Goal: Transaction & Acquisition: Book appointment/travel/reservation

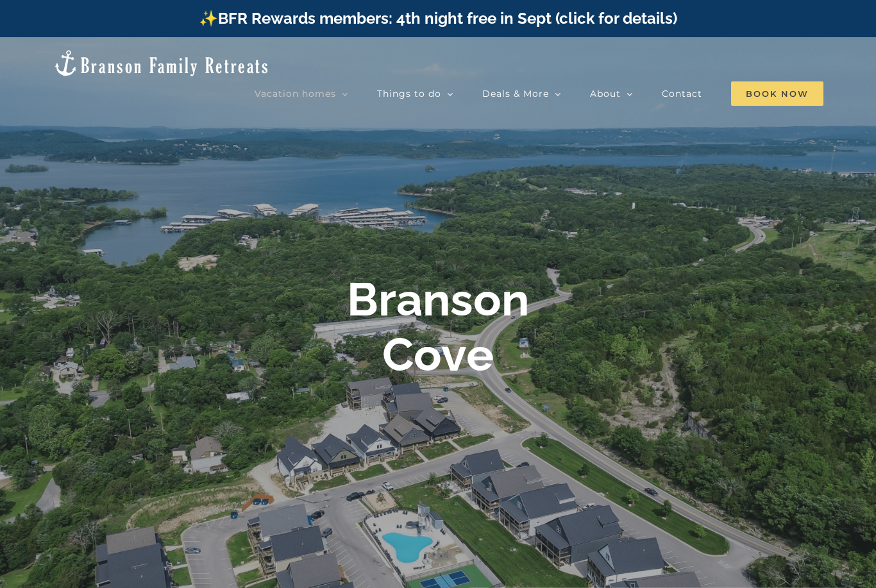
click at [732, 81] on span "Book Now" at bounding box center [777, 93] width 92 height 24
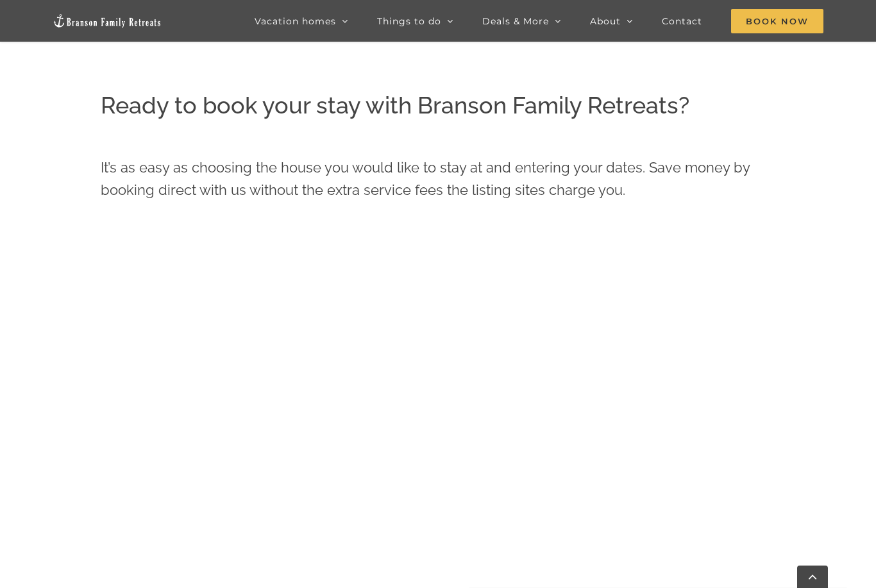
scroll to position [468, 0]
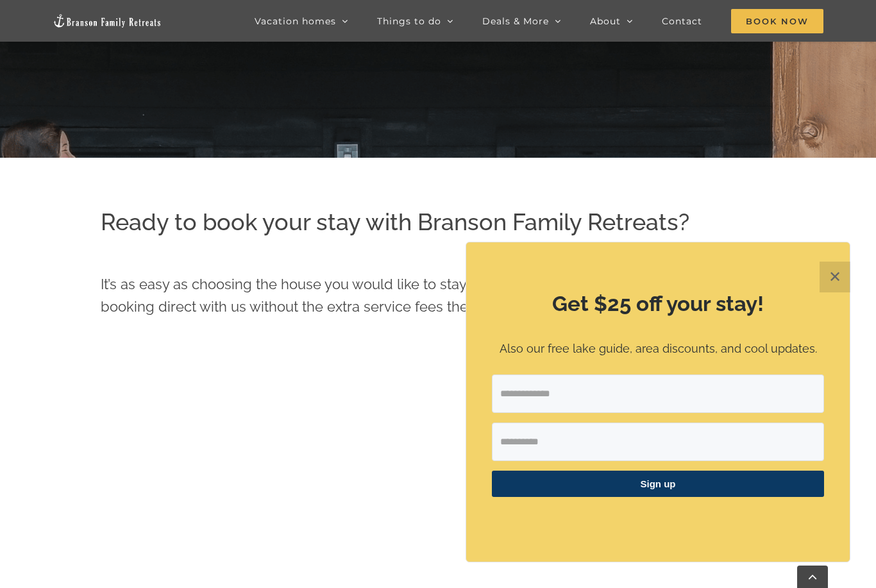
click at [841, 274] on button "✕" at bounding box center [835, 277] width 31 height 31
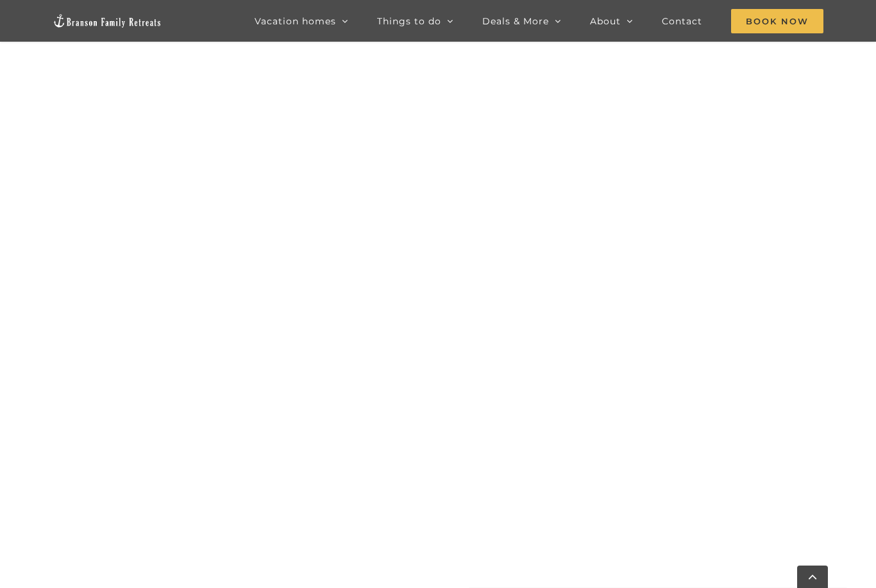
scroll to position [829, 0]
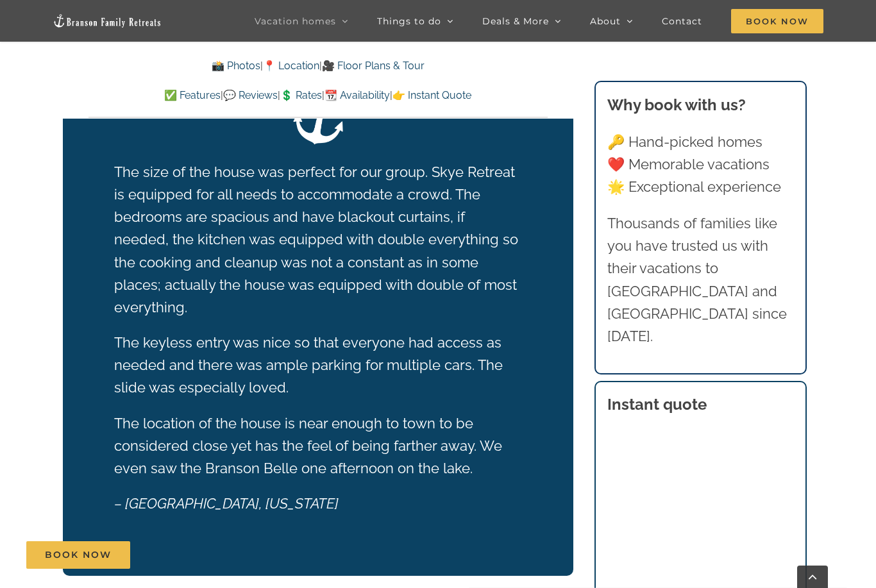
scroll to position [2443, 0]
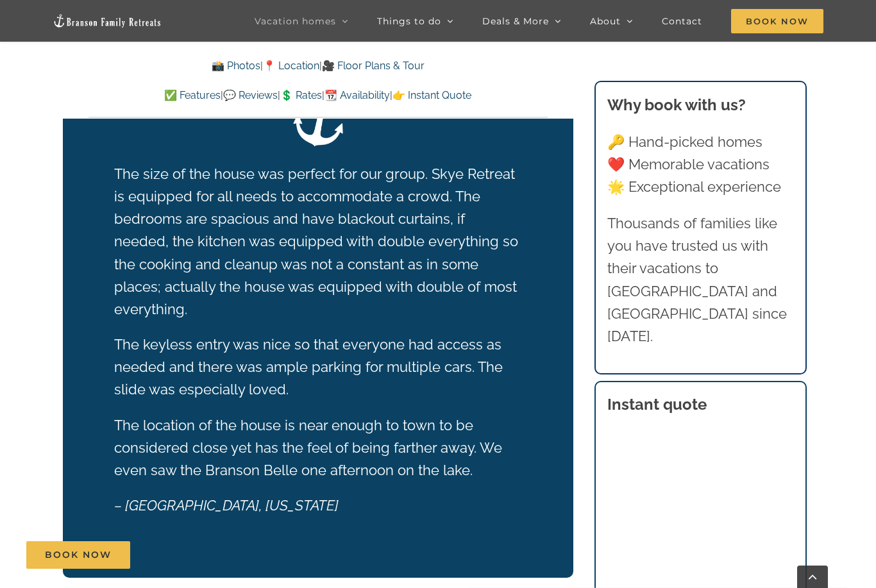
click at [352, 69] on link "🎥 Floor Plans & Tour" at bounding box center [373, 66] width 103 height 12
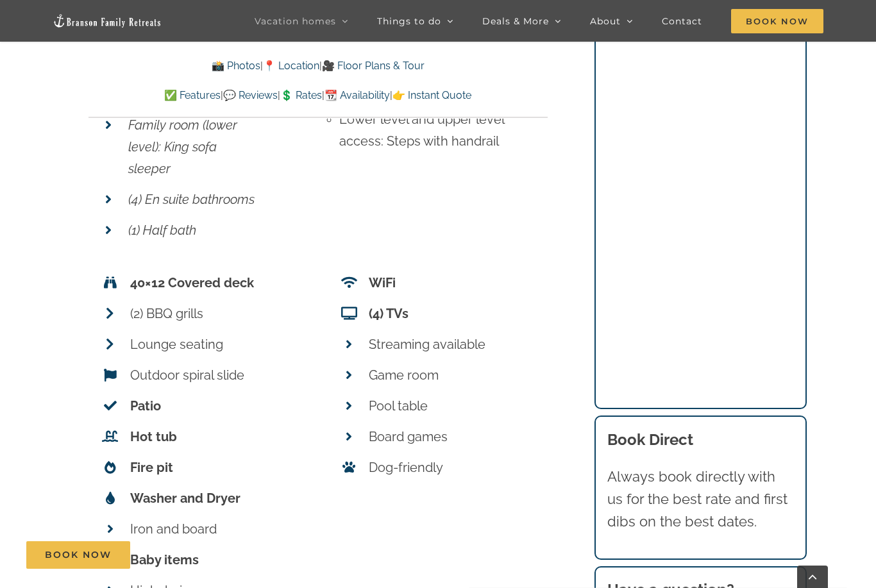
scroll to position [5073, 0]
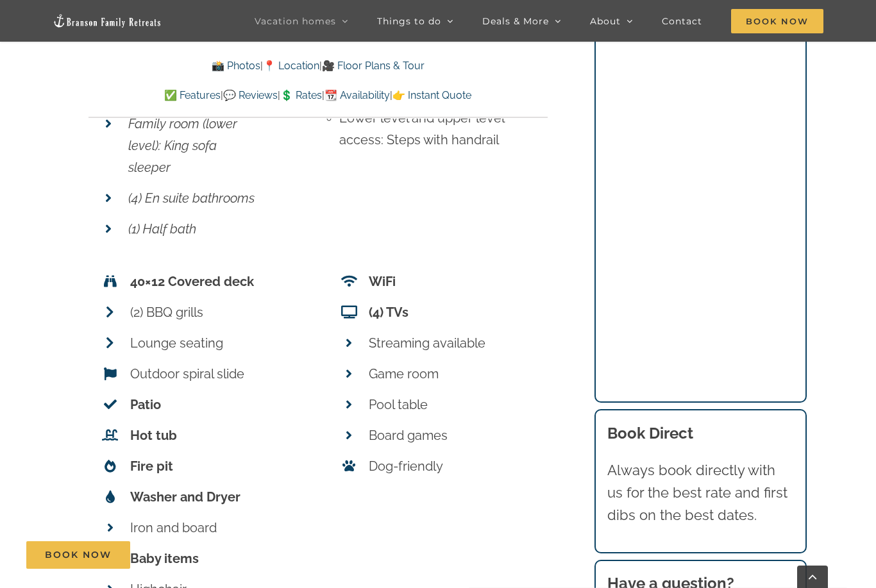
click at [177, 332] on p "Lounge seating" at bounding box center [213, 343] width 167 height 22
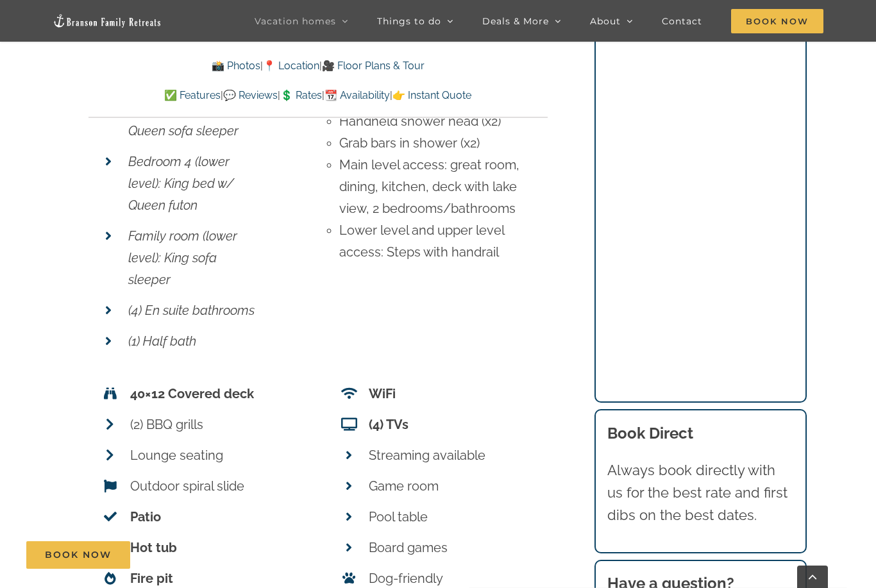
scroll to position [4927, 0]
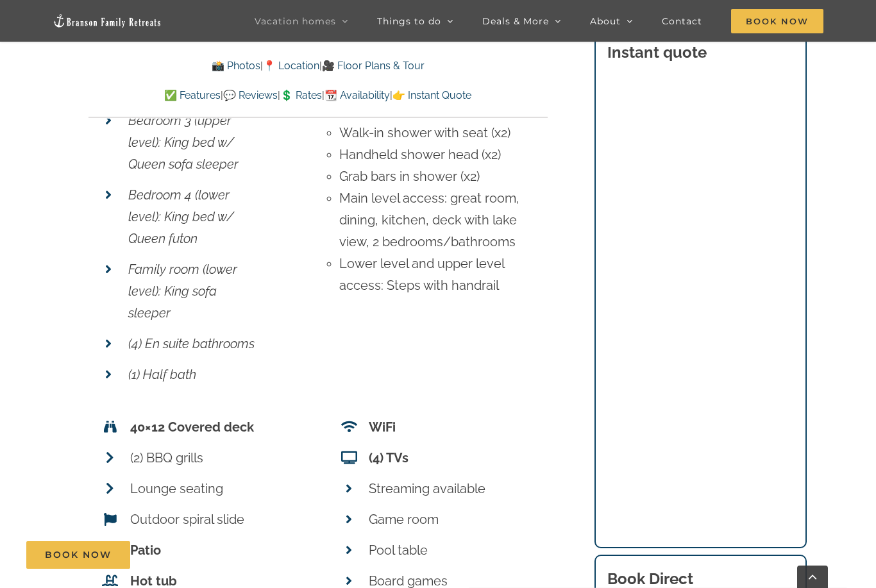
click at [314, 90] on link "💲 Rates" at bounding box center [301, 95] width 42 height 12
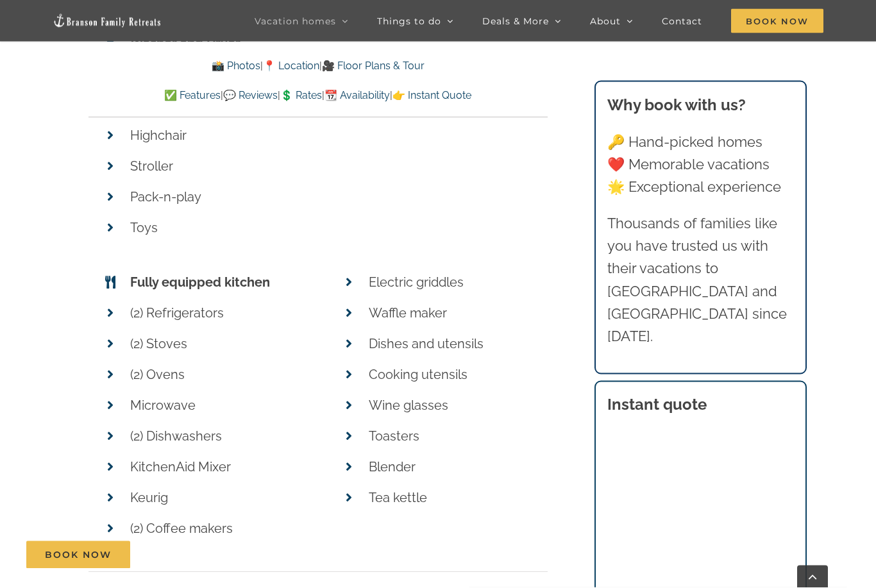
scroll to position [5466, 0]
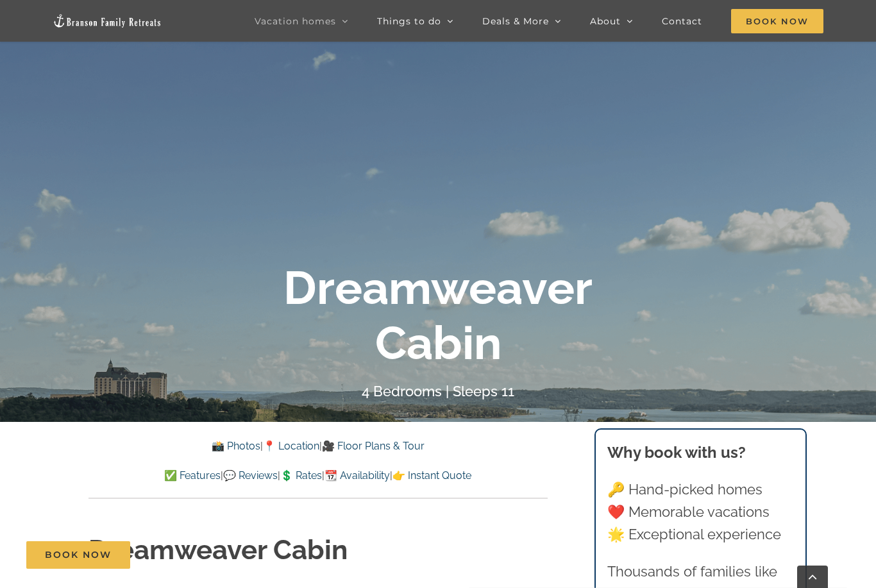
scroll to position [209, 0]
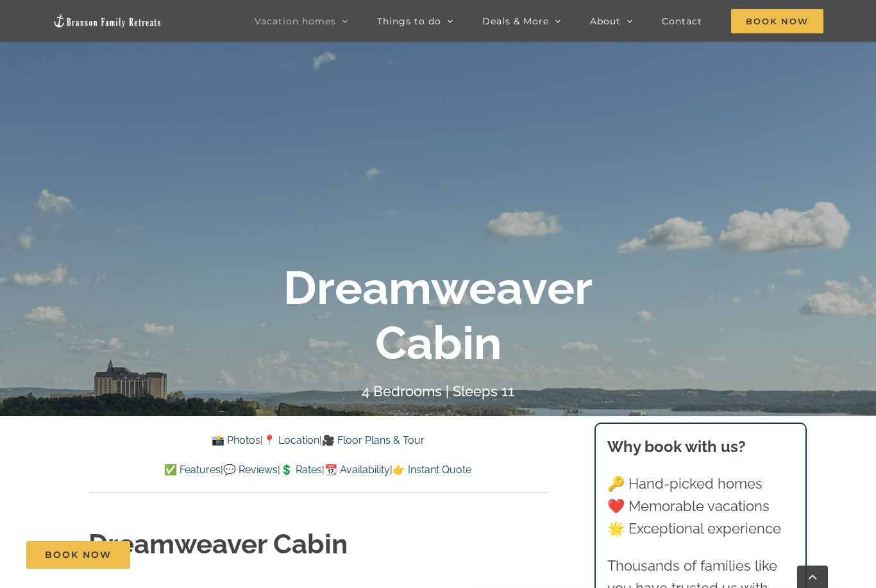
click at [366, 449] on div "📸 Photos | 📍 Location | 🎥 Floor Plans & Tour ✅ Features | 💬 Reviews | 💲 Rates |…" at bounding box center [318, 455] width 459 height 46
click at [349, 444] on link "🎥 Floor Plans & Tour" at bounding box center [373, 440] width 103 height 12
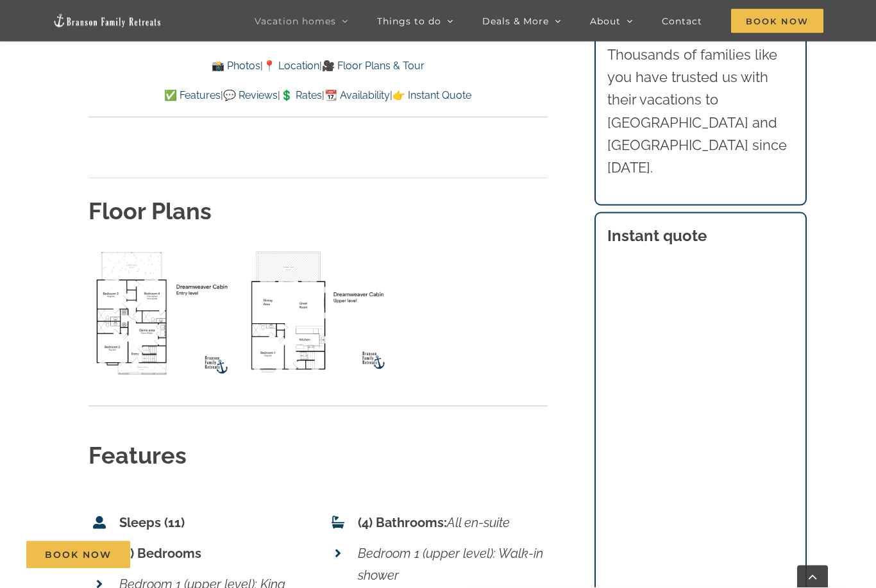
scroll to position [4333, 0]
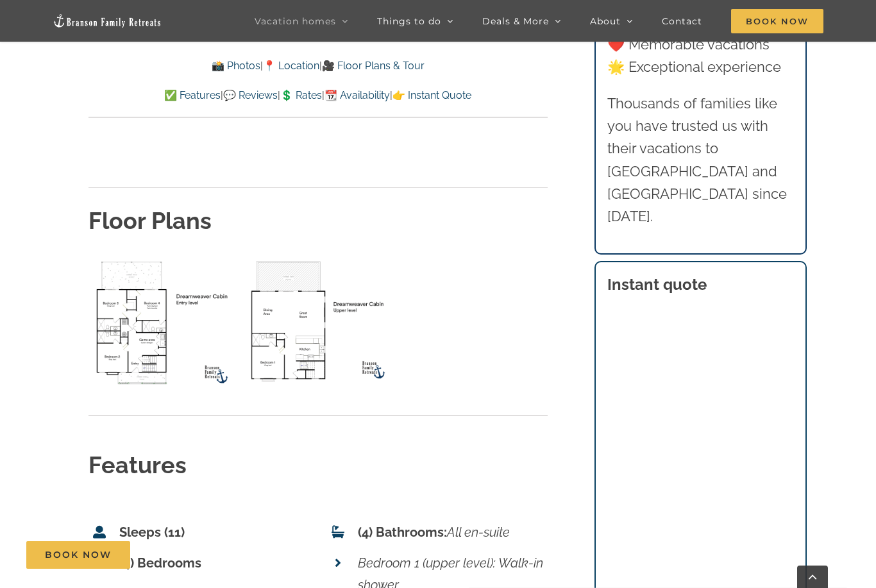
click at [136, 255] on img "lower level floor plan" at bounding box center [163, 323] width 149 height 137
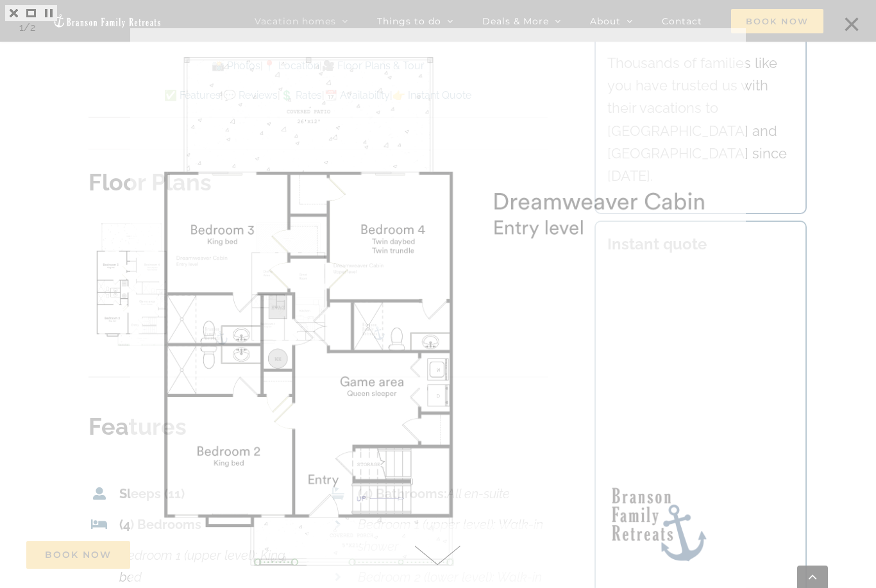
scroll to position [4374, 0]
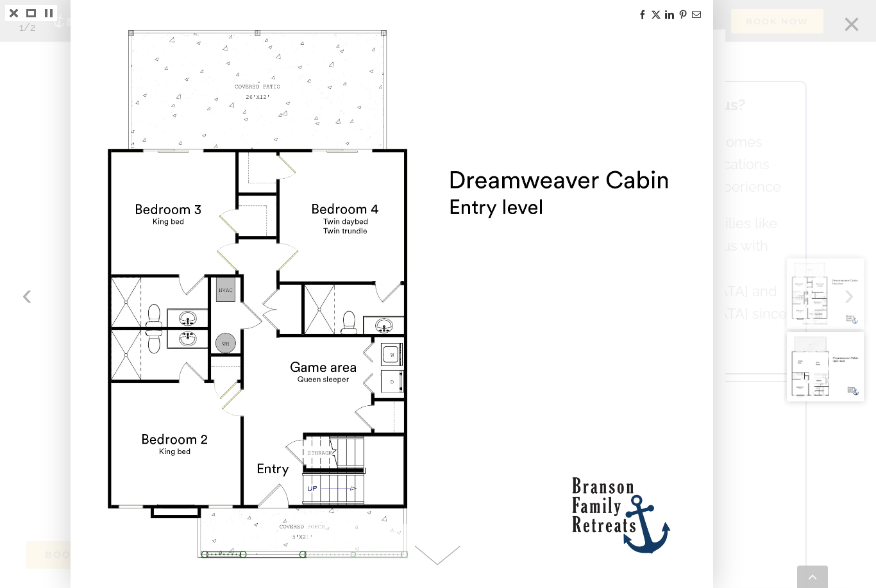
click at [854, 27] on div at bounding box center [830, 294] width 92 height 588
click at [779, 106] on div at bounding box center [438, 294] width 876 height 588
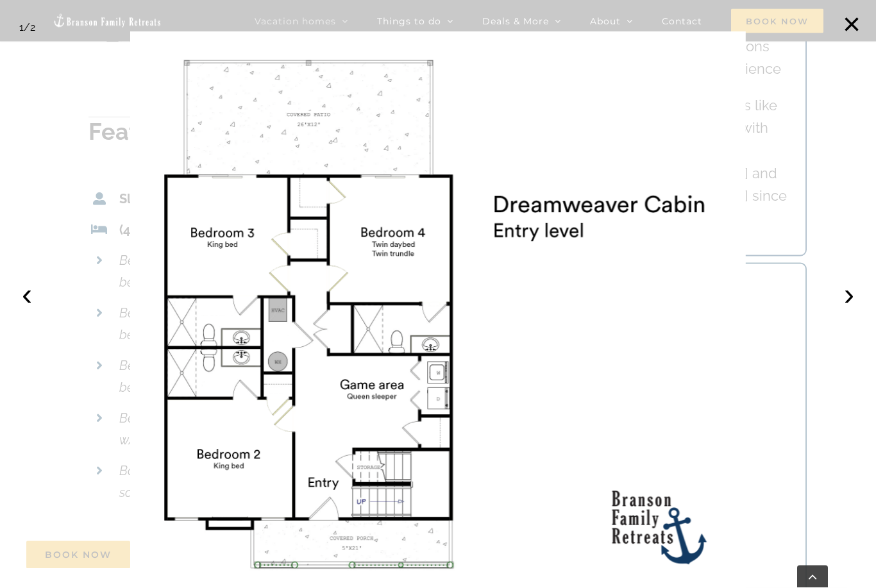
scroll to position [4674, 0]
click at [852, 21] on button "×" at bounding box center [852, 24] width 28 height 28
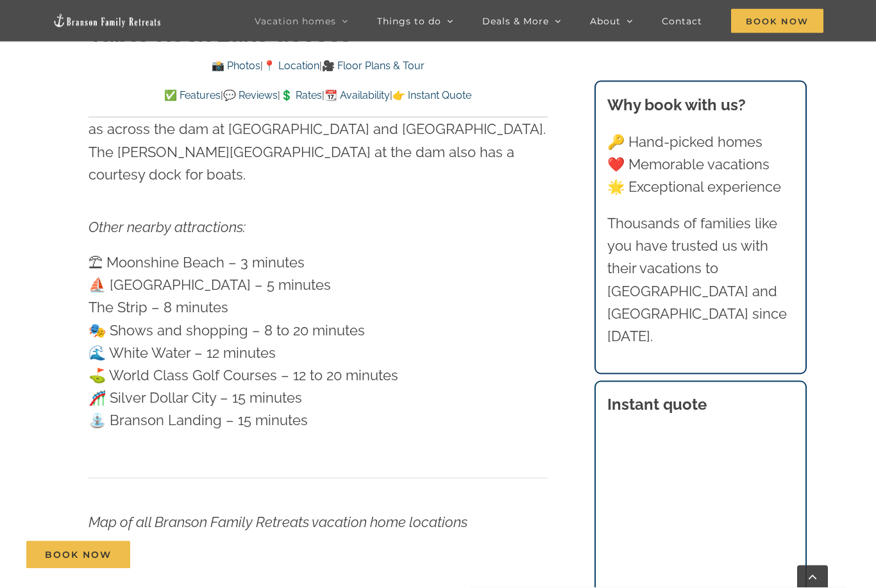
scroll to position [3382, 0]
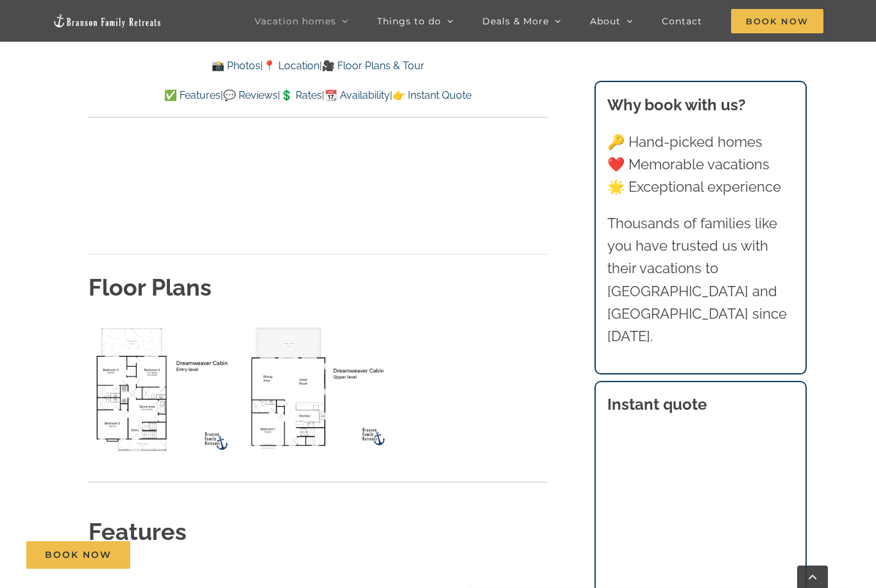
scroll to position [4703, 0]
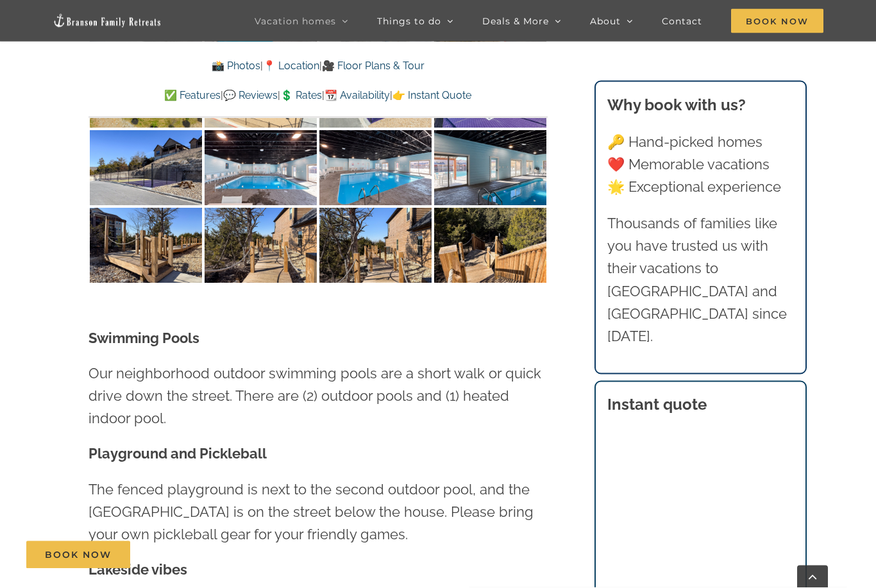
scroll to position [4374, 0]
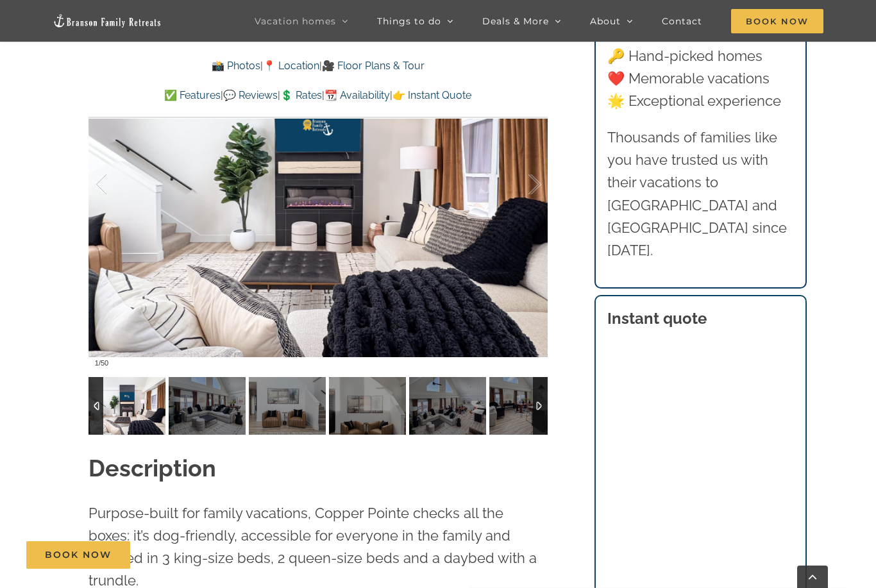
scroll to position [1104, 0]
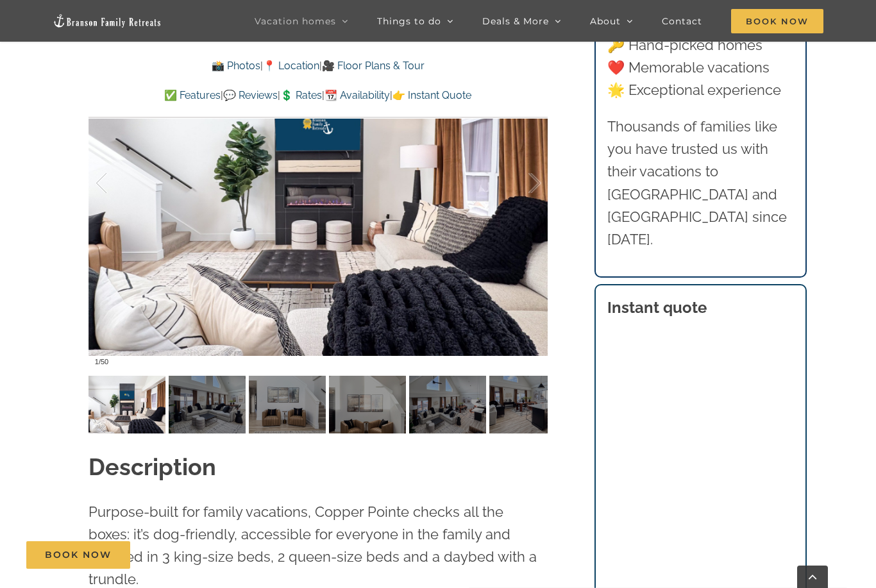
click at [539, 181] on div at bounding box center [522, 184] width 40 height 80
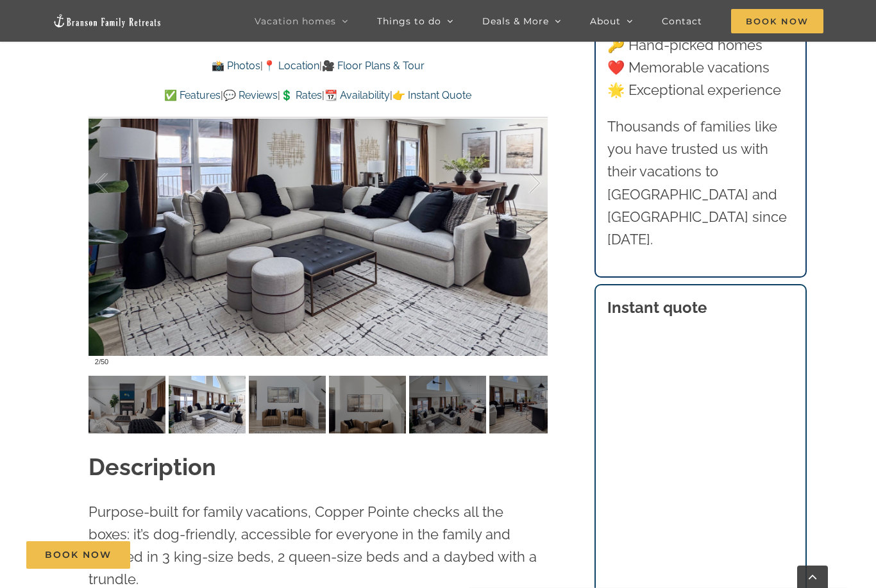
click at [539, 181] on div at bounding box center [522, 184] width 40 height 80
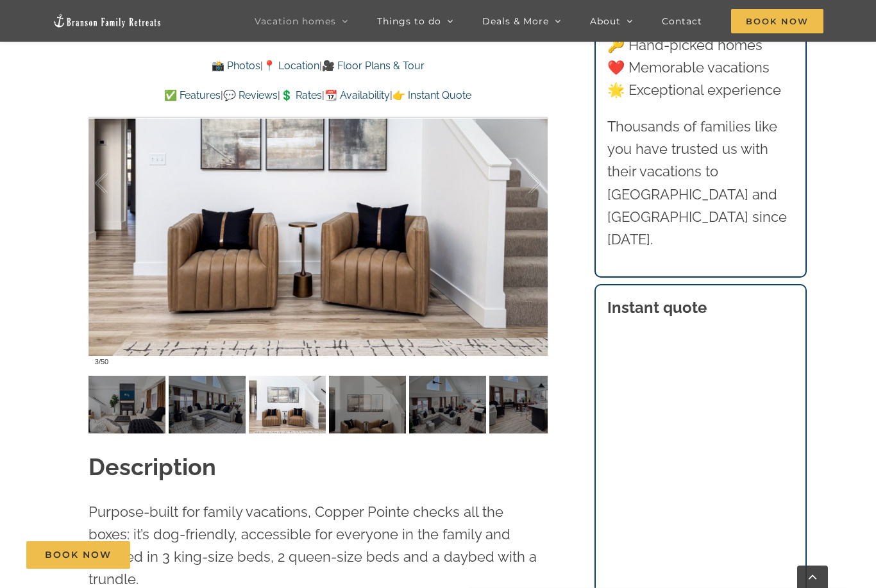
click at [539, 181] on div at bounding box center [522, 184] width 40 height 80
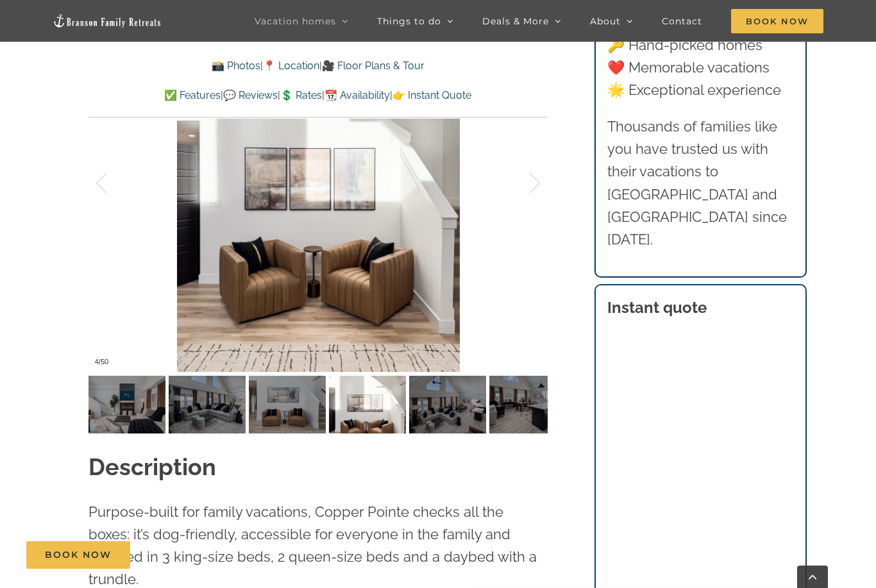
click at [539, 181] on div at bounding box center [522, 184] width 40 height 80
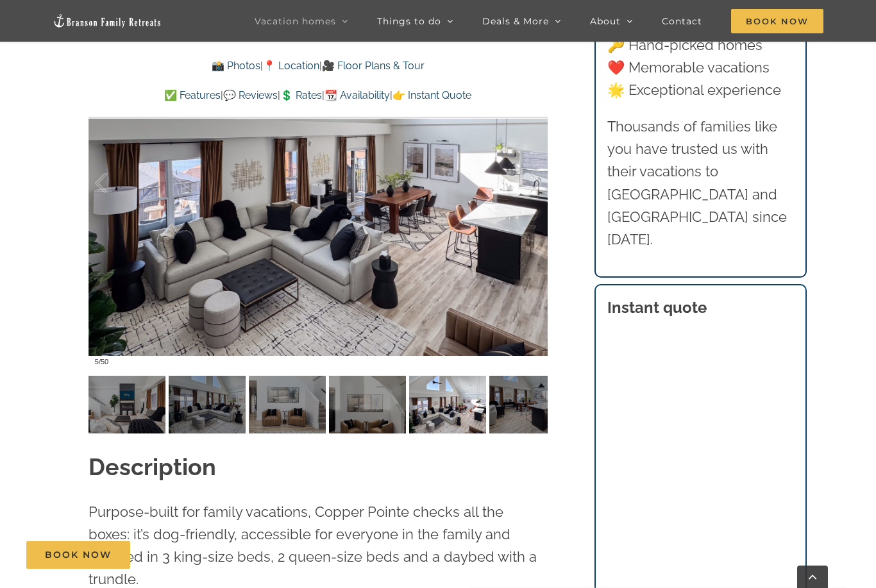
click at [539, 181] on div at bounding box center [522, 184] width 40 height 80
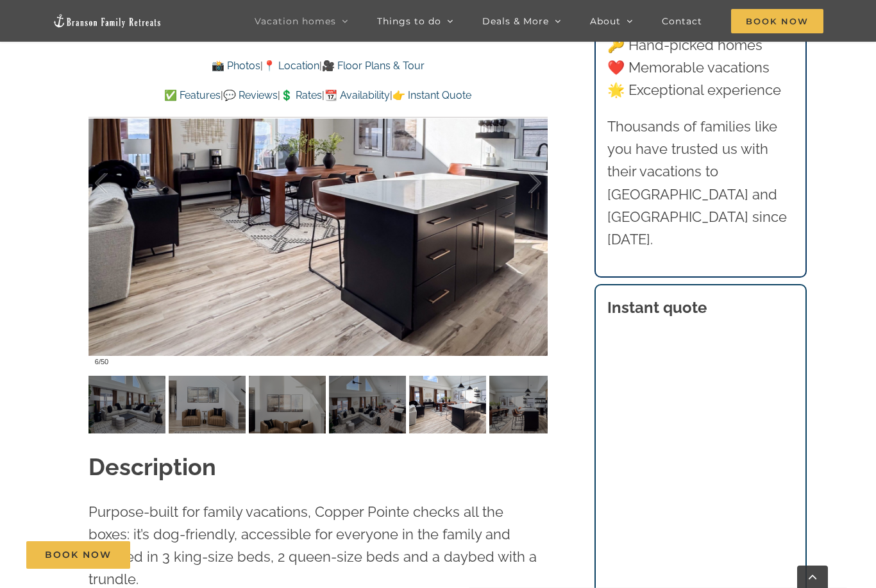
click at [540, 181] on div at bounding box center [522, 184] width 40 height 80
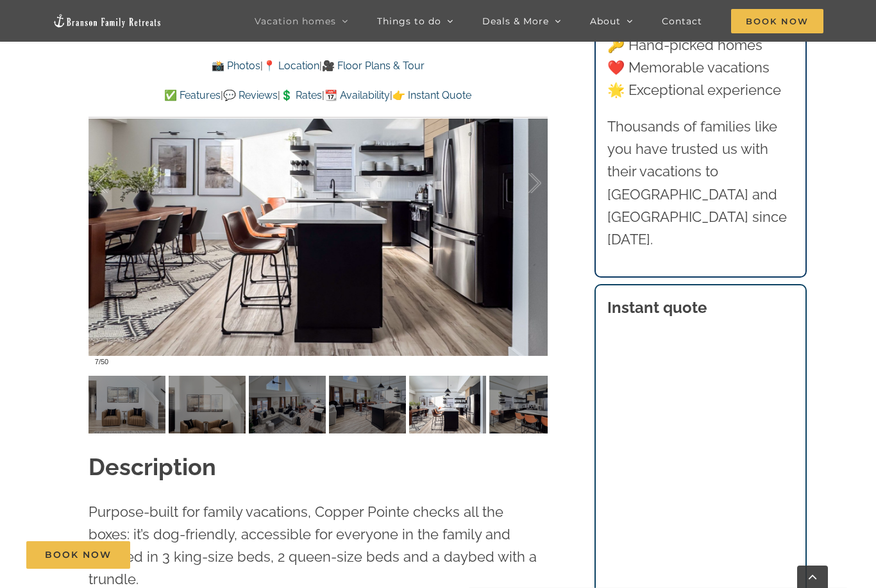
click at [540, 181] on div at bounding box center [522, 184] width 40 height 80
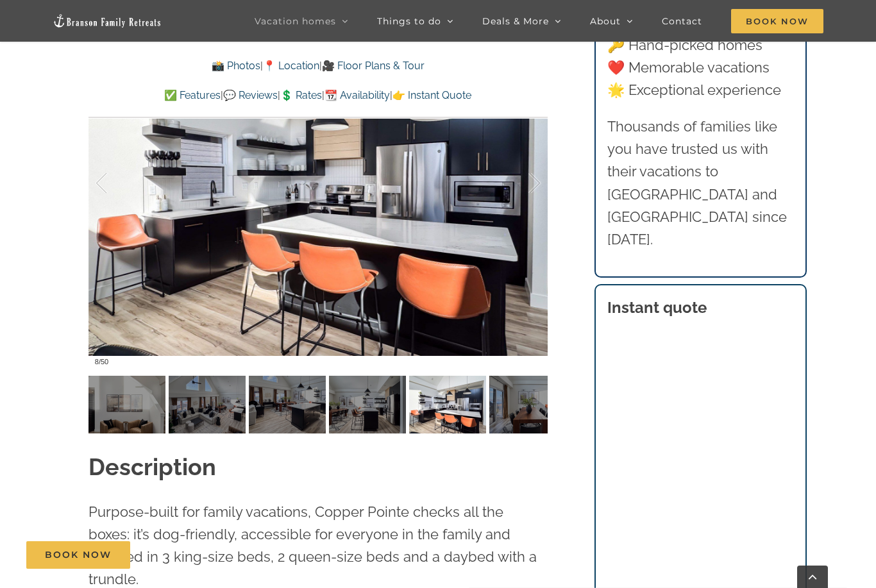
click at [540, 181] on div at bounding box center [522, 184] width 40 height 80
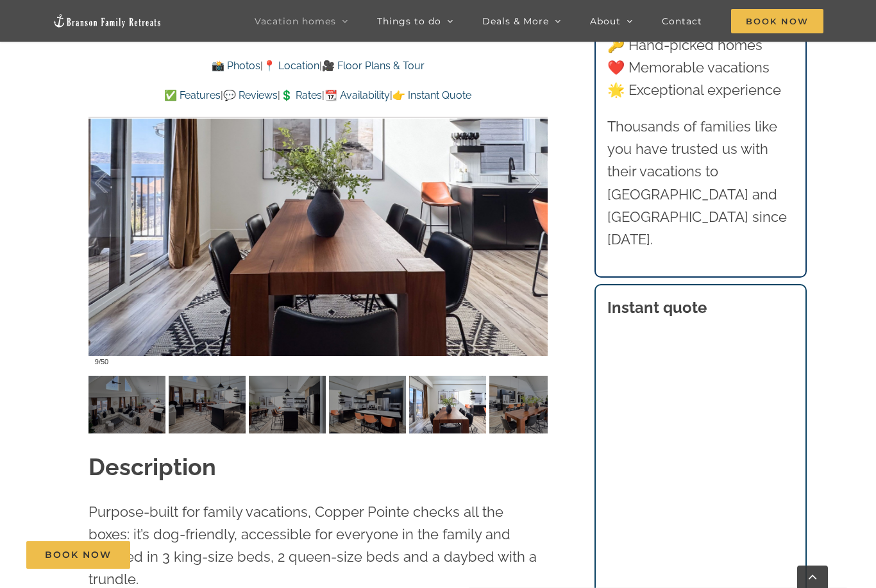
click at [540, 181] on div at bounding box center [522, 184] width 40 height 80
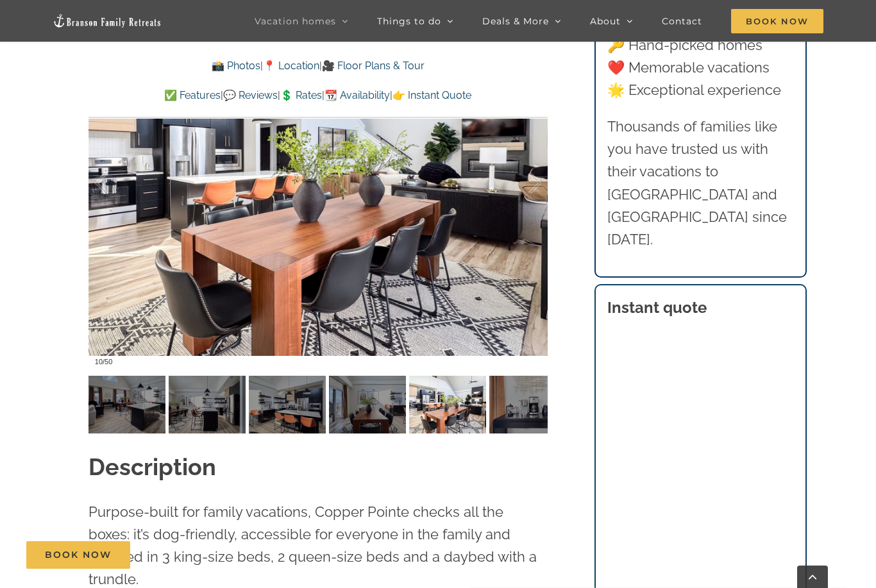
click at [540, 181] on div at bounding box center [522, 184] width 40 height 80
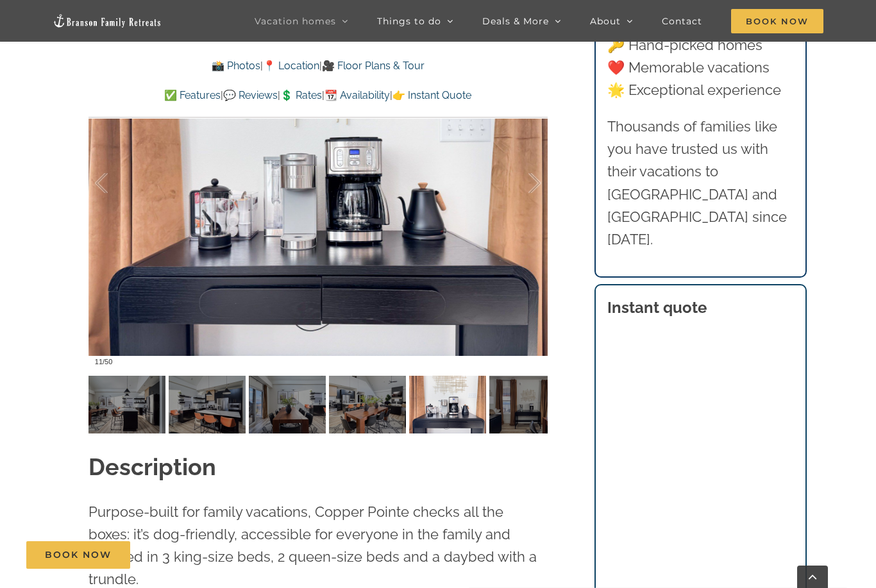
click at [540, 181] on div at bounding box center [522, 184] width 40 height 80
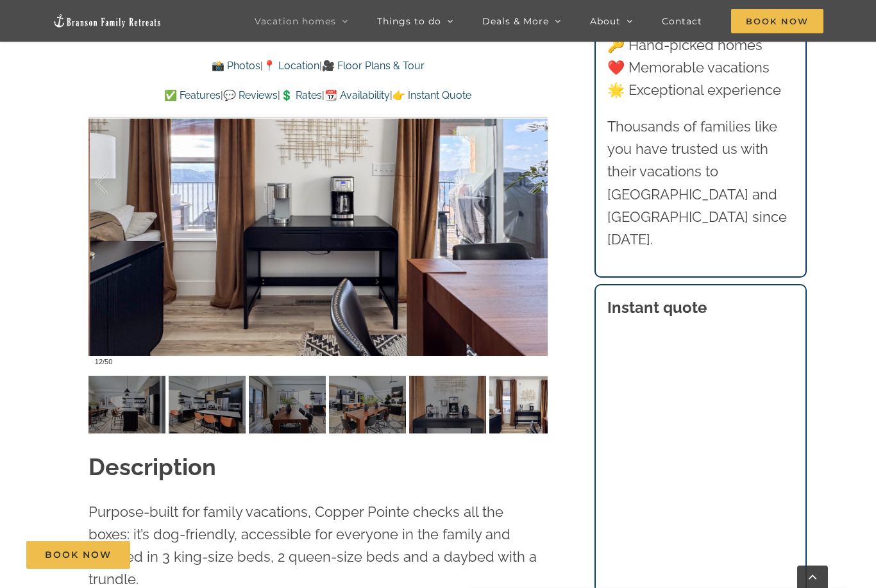
click at [540, 181] on div at bounding box center [522, 184] width 40 height 80
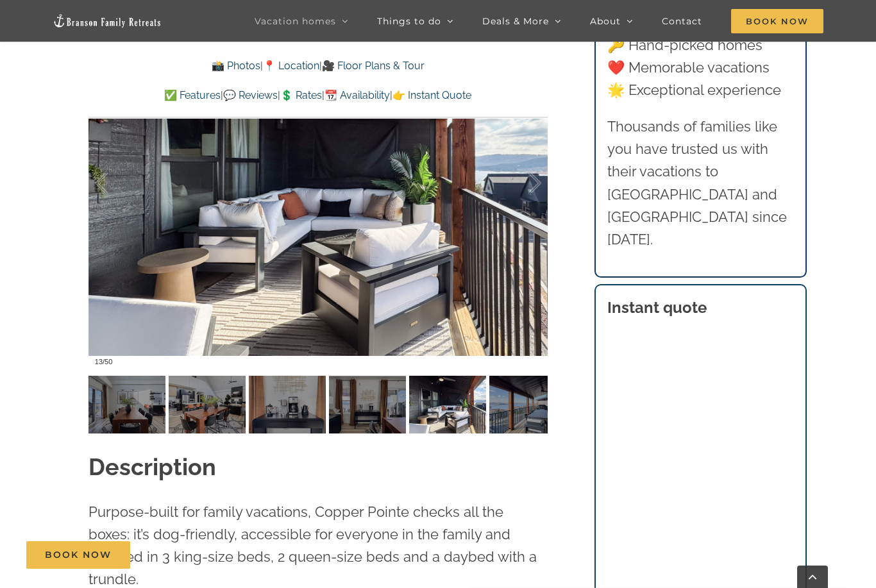
click at [540, 180] on div at bounding box center [522, 184] width 40 height 80
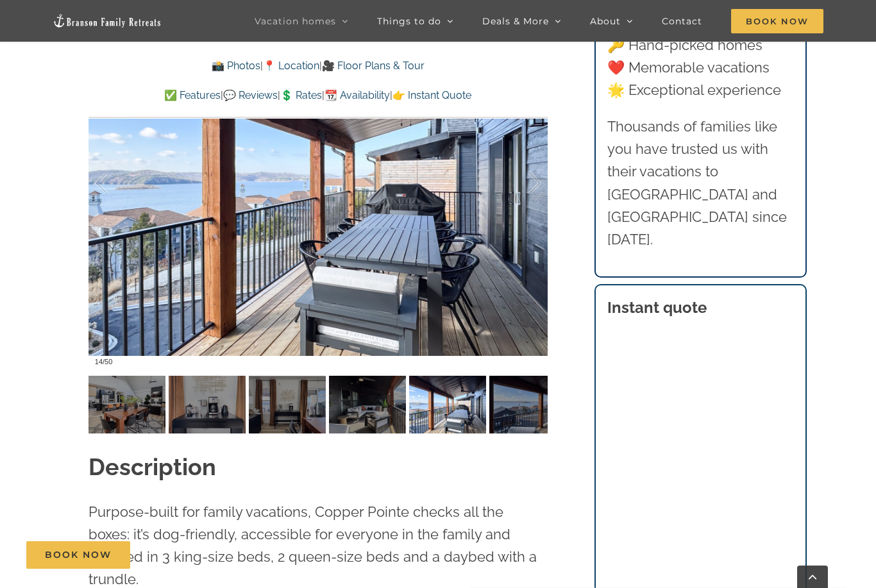
click at [537, 230] on div at bounding box center [318, 183] width 459 height 377
click at [541, 396] on div at bounding box center [540, 405] width 15 height 58
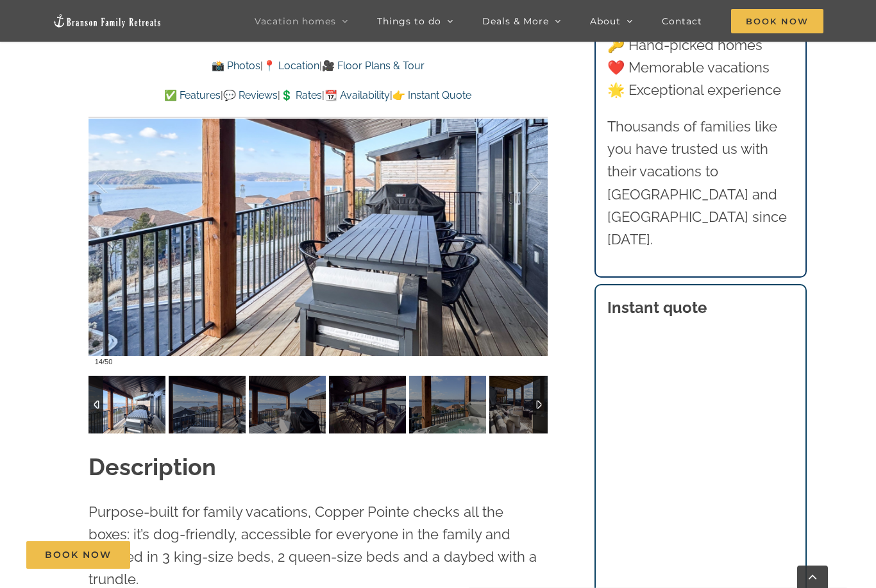
click at [192, 406] on img at bounding box center [207, 405] width 77 height 58
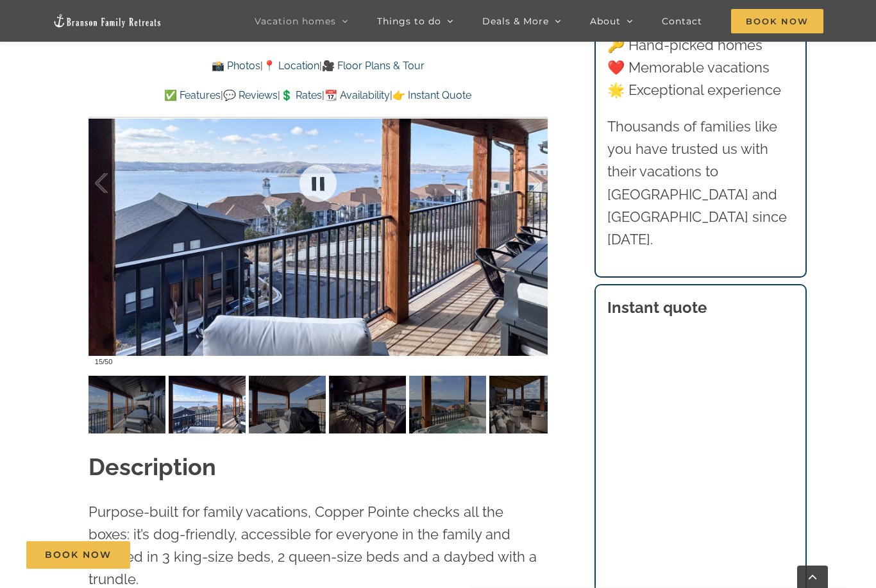
scroll to position [1092, 0]
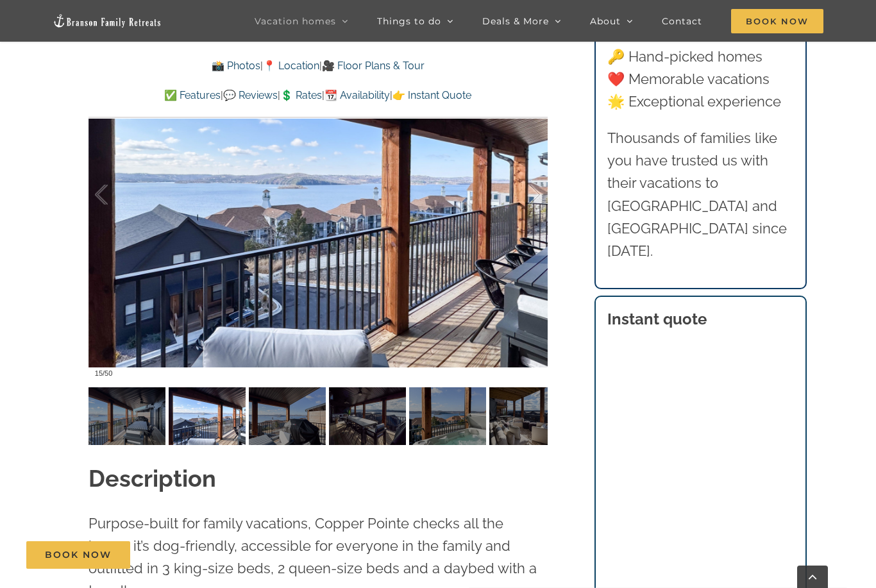
click at [537, 193] on div at bounding box center [522, 195] width 40 height 80
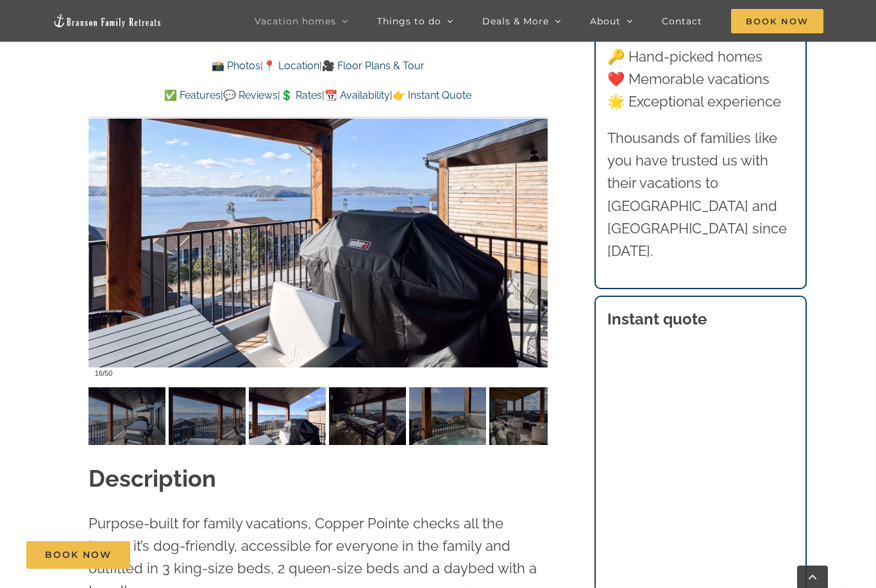
click at [537, 193] on div at bounding box center [522, 195] width 40 height 80
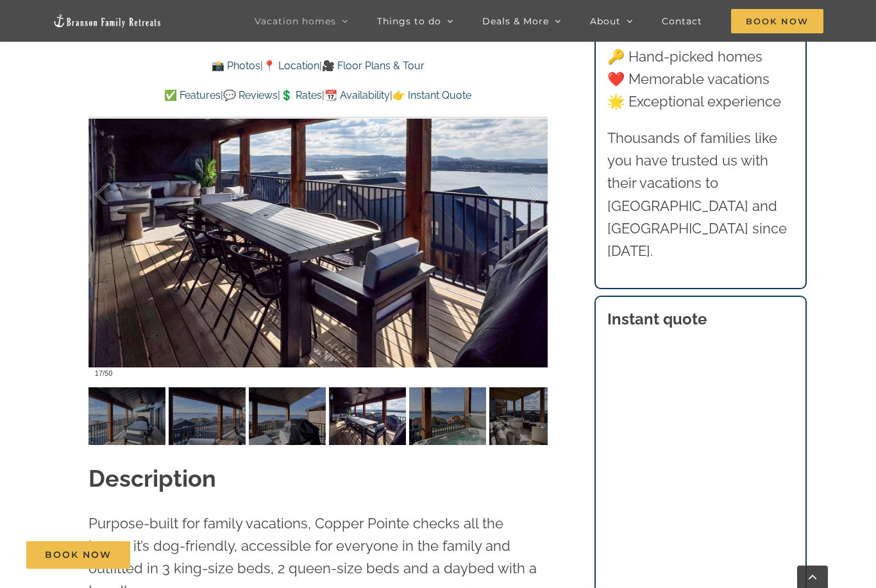
click at [537, 193] on div at bounding box center [522, 195] width 40 height 80
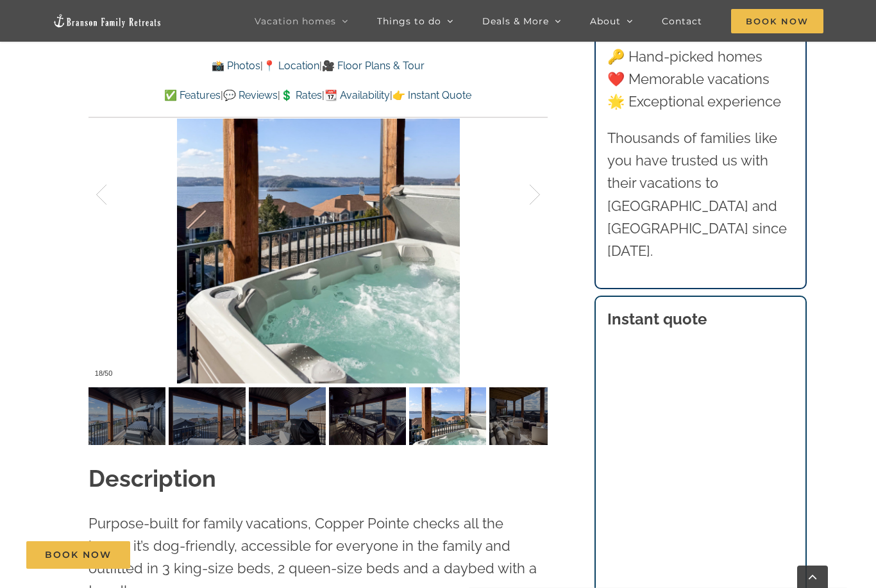
click at [537, 193] on div at bounding box center [522, 195] width 40 height 80
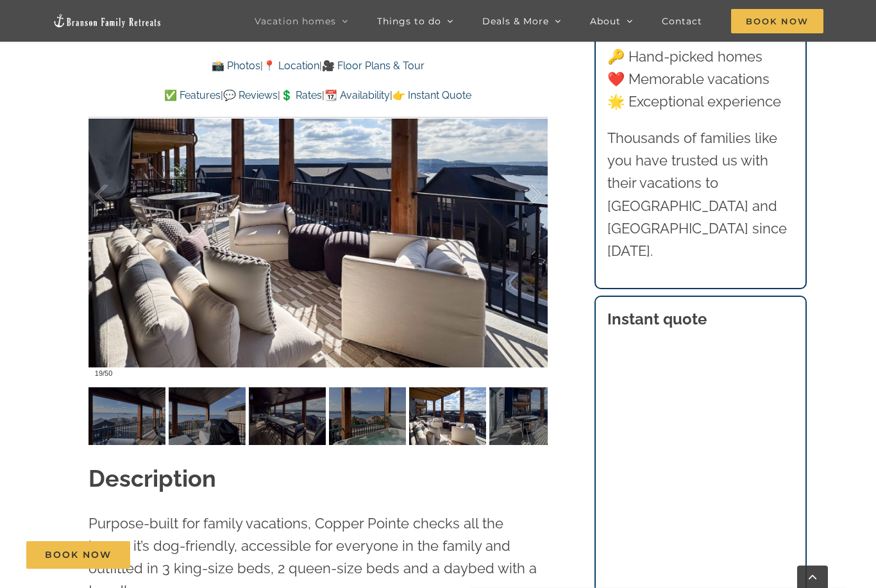
click at [537, 193] on div at bounding box center [522, 195] width 40 height 80
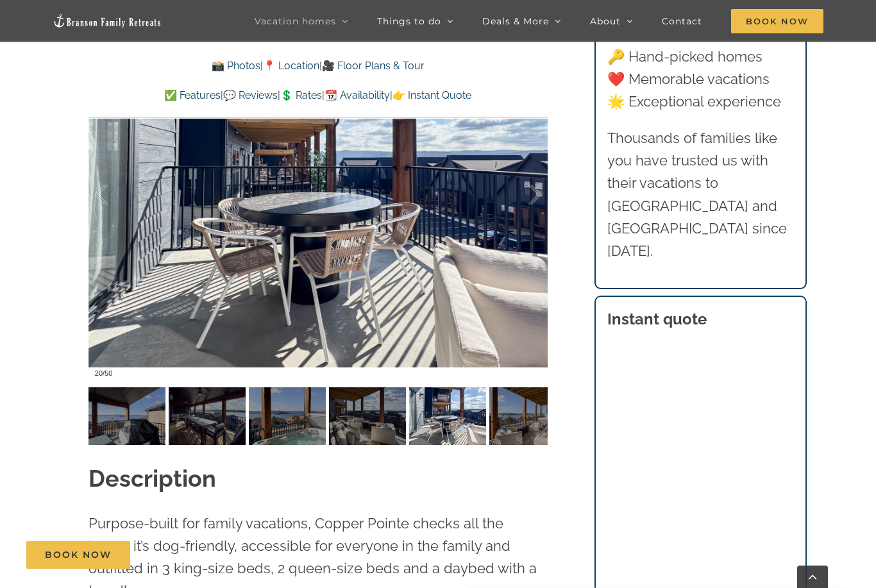
click at [537, 193] on div at bounding box center [522, 195] width 40 height 80
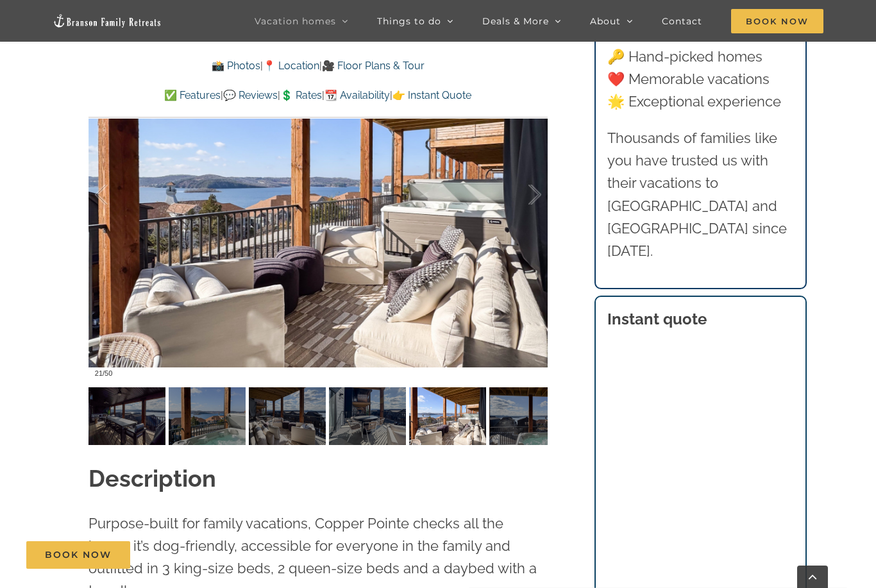
click at [537, 193] on div at bounding box center [522, 195] width 40 height 80
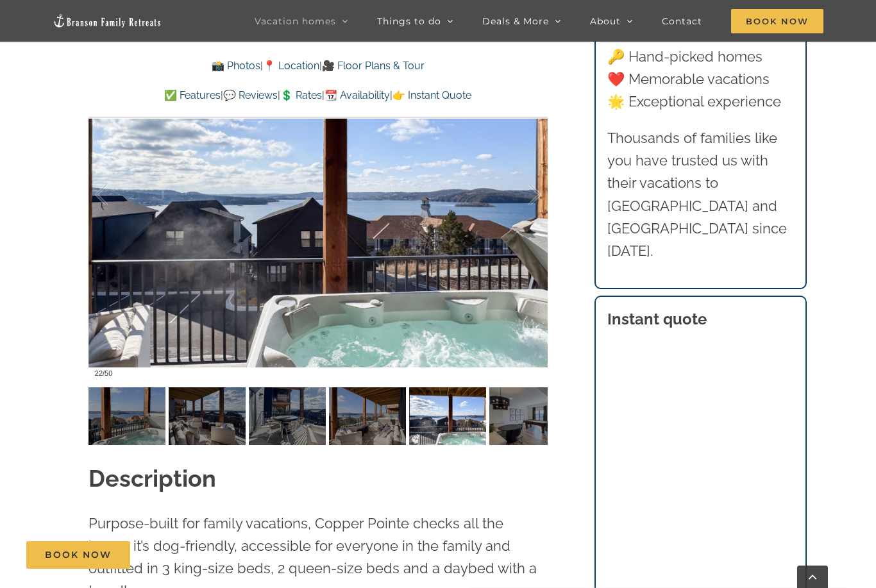
click at [539, 196] on div at bounding box center [522, 195] width 40 height 80
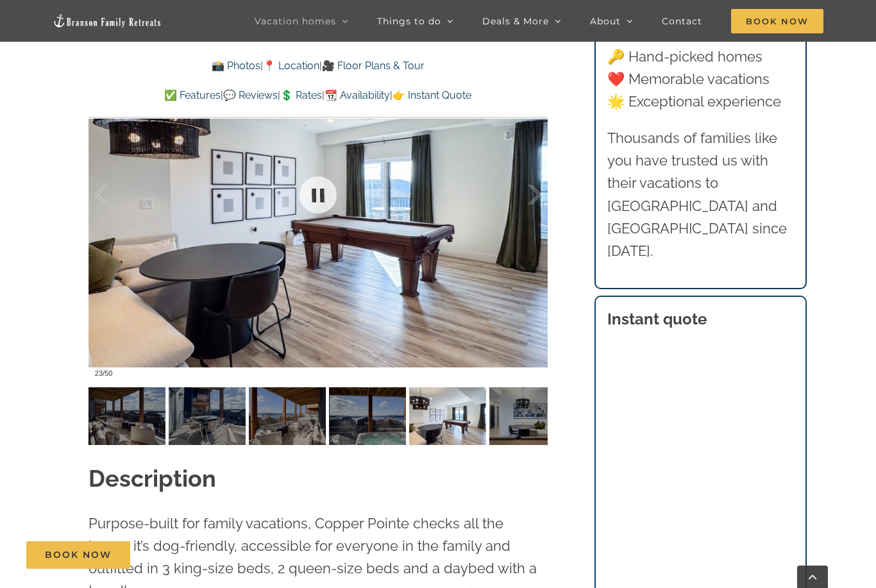
click at [542, 198] on div at bounding box center [318, 194] width 459 height 377
click at [532, 190] on div at bounding box center [522, 195] width 40 height 80
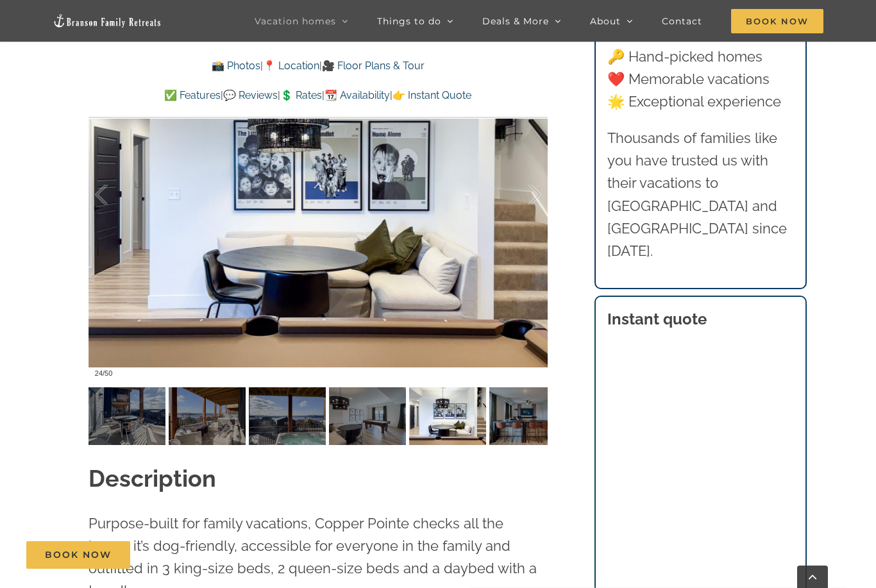
click at [533, 190] on div at bounding box center [522, 195] width 40 height 80
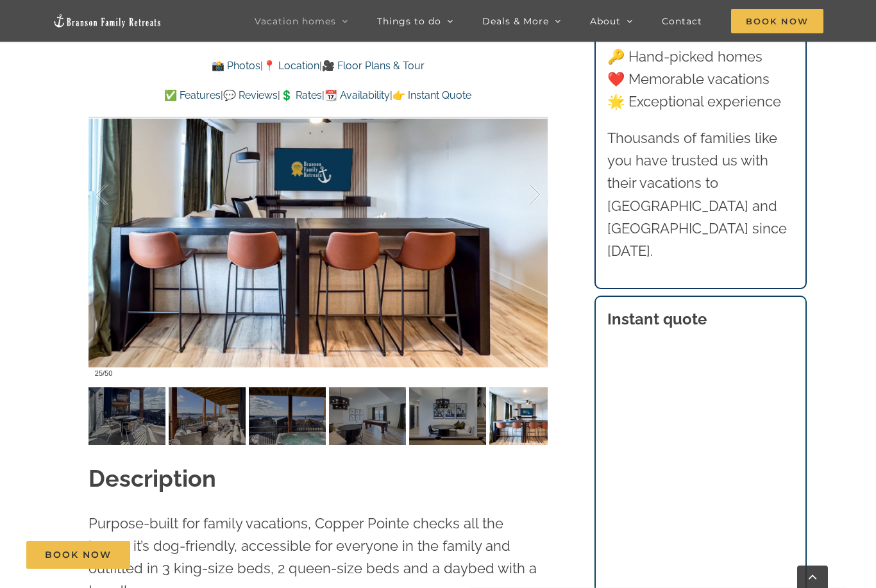
click at [533, 190] on div at bounding box center [522, 195] width 40 height 80
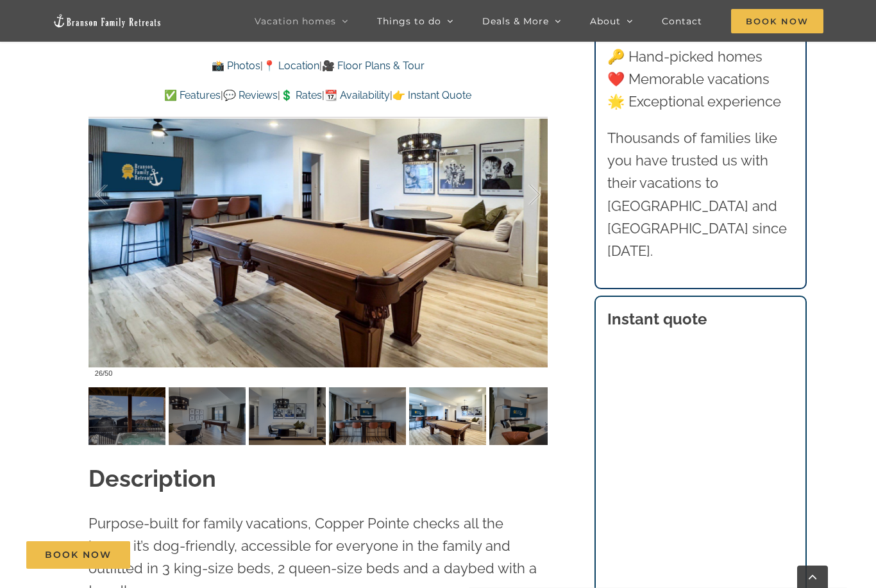
click at [533, 190] on div at bounding box center [522, 195] width 40 height 80
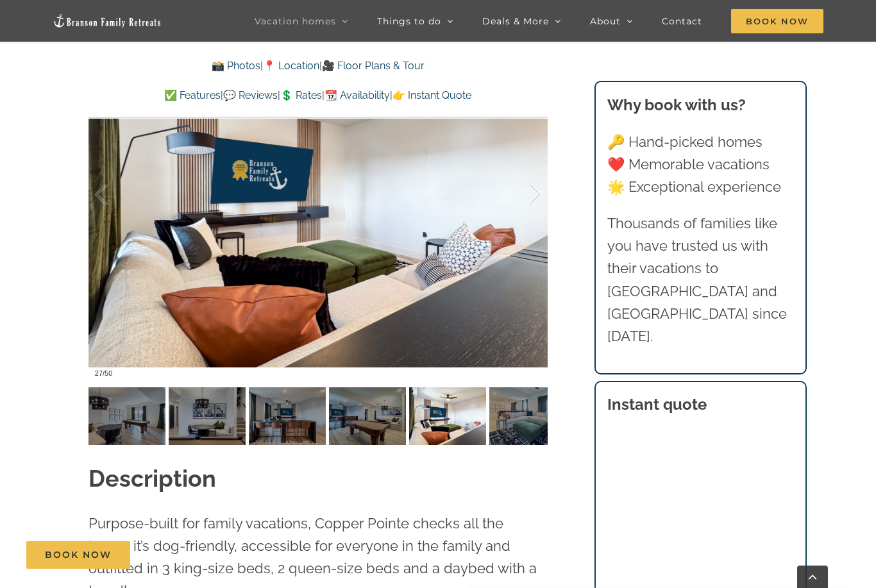
scroll to position [1131, 0]
